Goal: Transaction & Acquisition: Purchase product/service

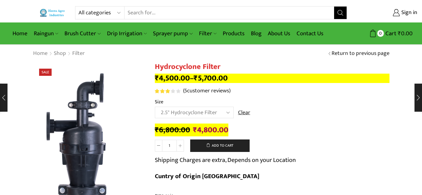
select select "2.5" Hydrocyclone Filter"
select select "filter"
click at [78, 7] on select "All categories Accessories Air Release Valve Brush Cutter Domestic Use Drip Irr…" at bounding box center [101, 13] width 46 height 13
click at [334, 9] on button "Search" at bounding box center [340, 13] width 13 height 13
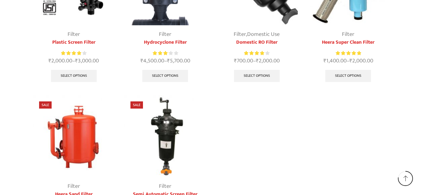
scroll to position [313, 0]
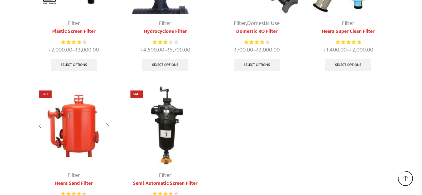
click at [86, 129] on img at bounding box center [74, 125] width 82 height 82
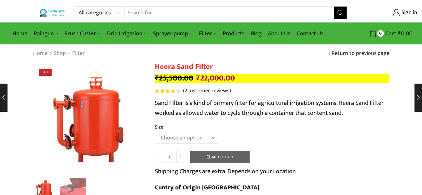
click at [181, 135] on select "Choose an option 3.0’’x 45 m3." at bounding box center [187, 138] width 64 height 12
select select "3-0x-45-m3"
click at [155, 132] on select "Choose an option 3.0’’x 45 m3." at bounding box center [187, 138] width 64 height 12
